Goal: Browse casually

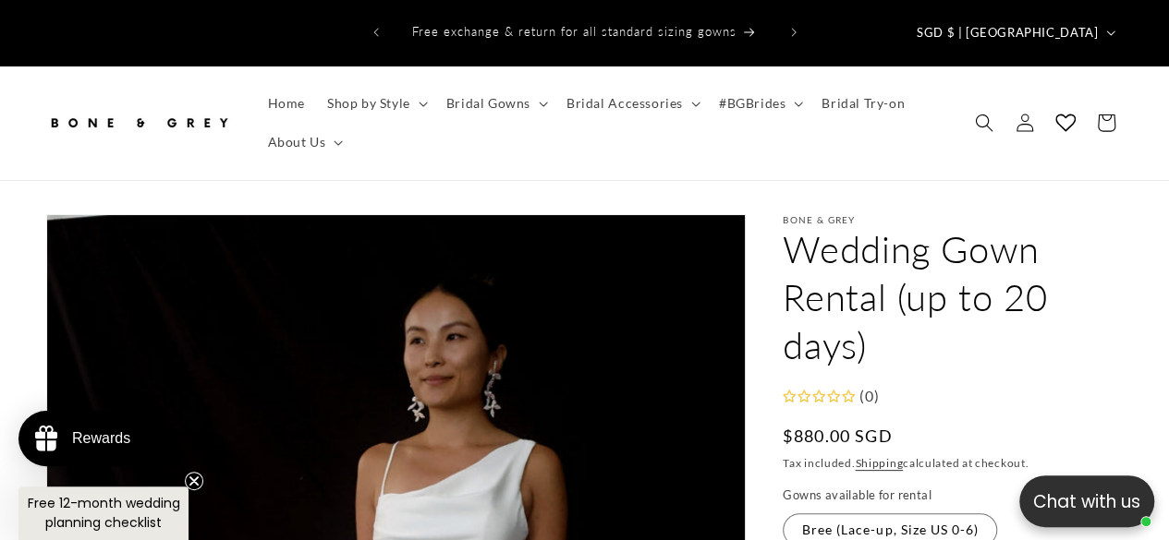
scroll to position [370, 0]
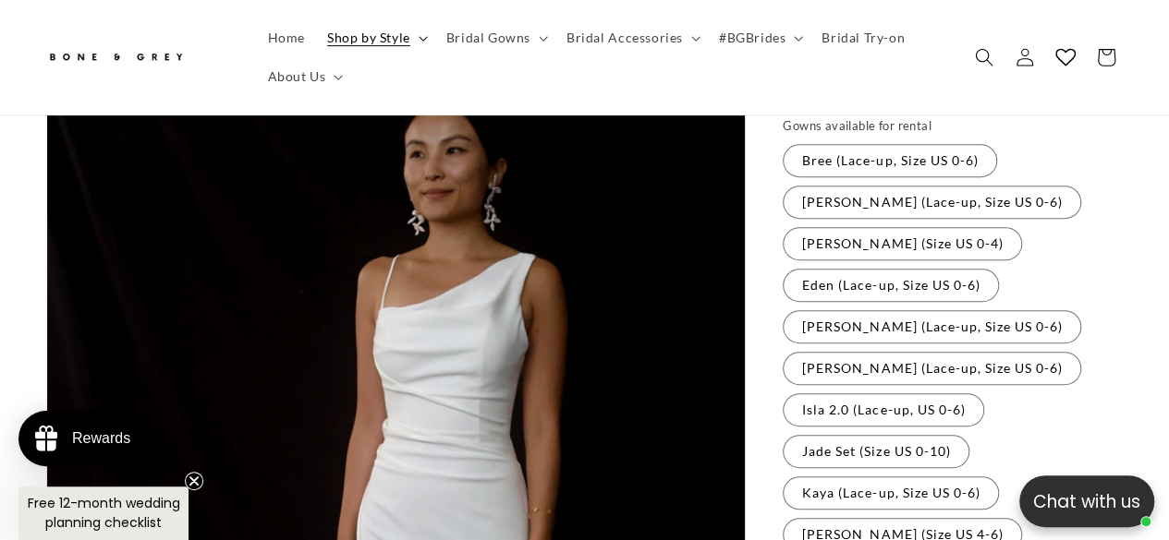
click at [403, 37] on span "Shop by Style" at bounding box center [368, 38] width 83 height 17
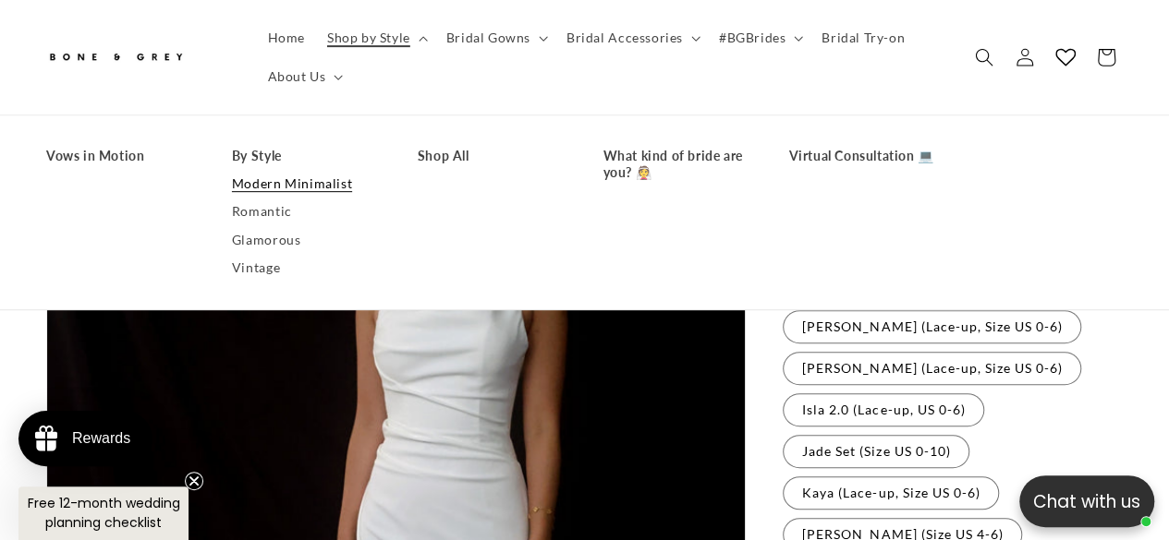
scroll to position [0, 768]
click at [288, 188] on link "Modern Minimalist" at bounding box center [306, 185] width 149 height 28
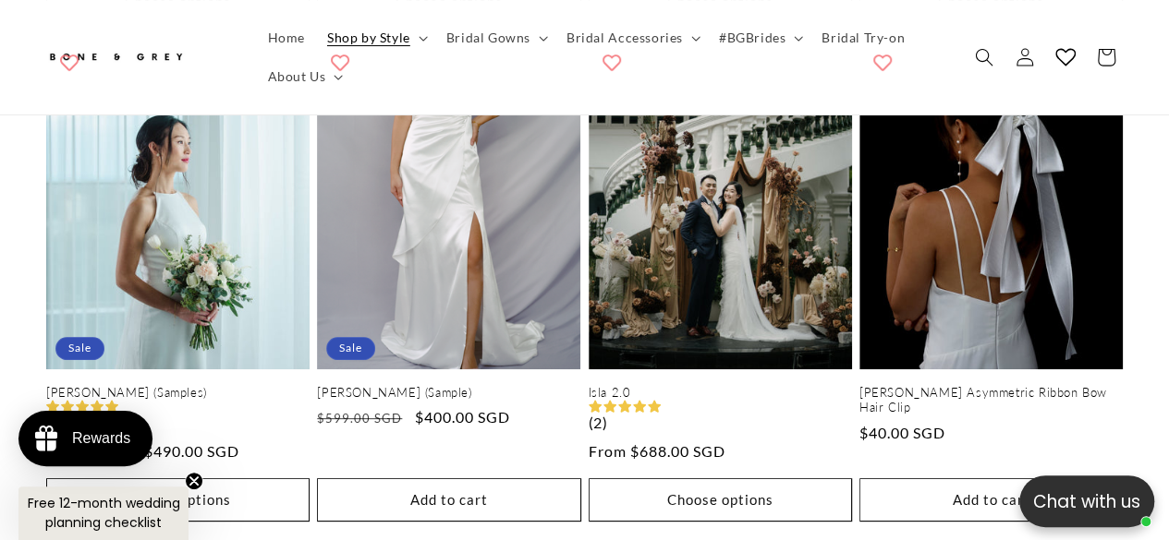
scroll to position [4250, 0]
